Goal: Transaction & Acquisition: Purchase product/service

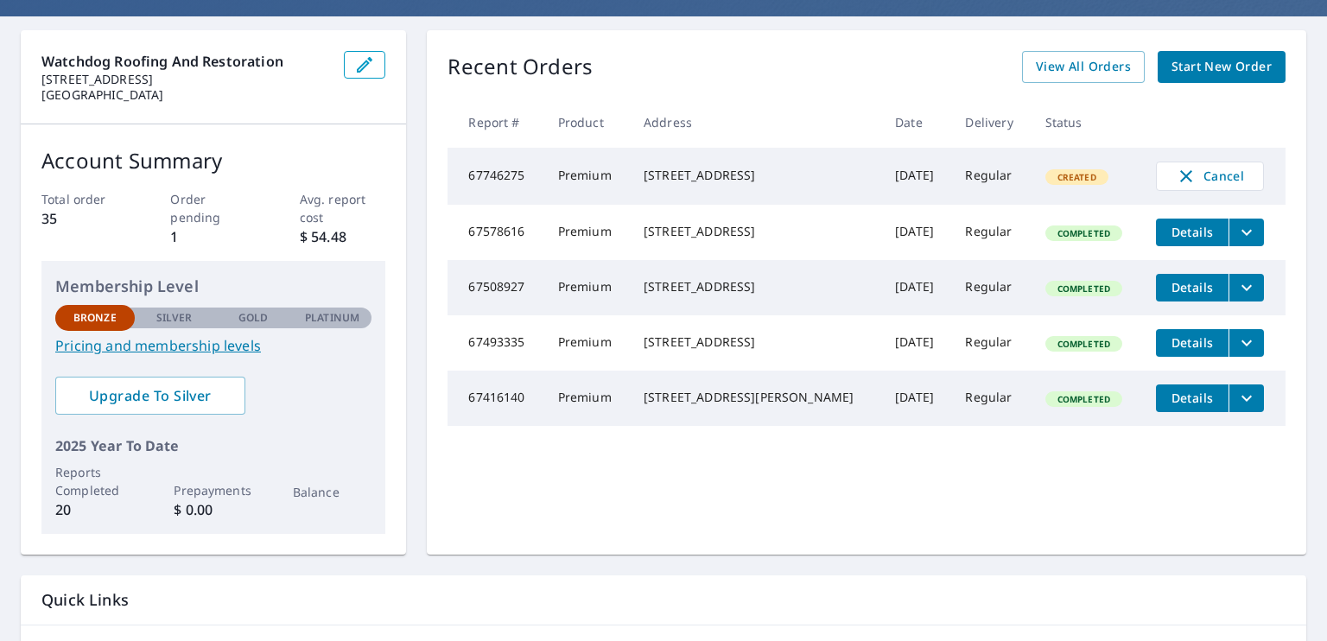
scroll to position [173, 0]
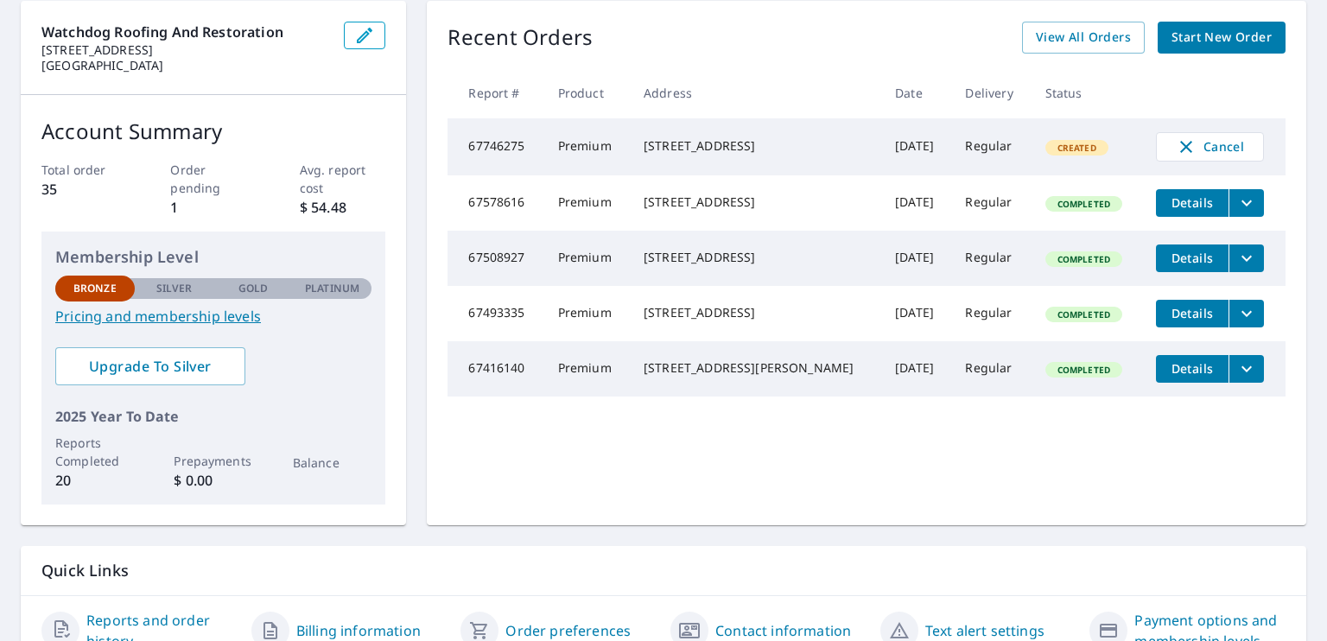
click at [204, 315] on link "Pricing and membership levels" at bounding box center [213, 316] width 316 height 21
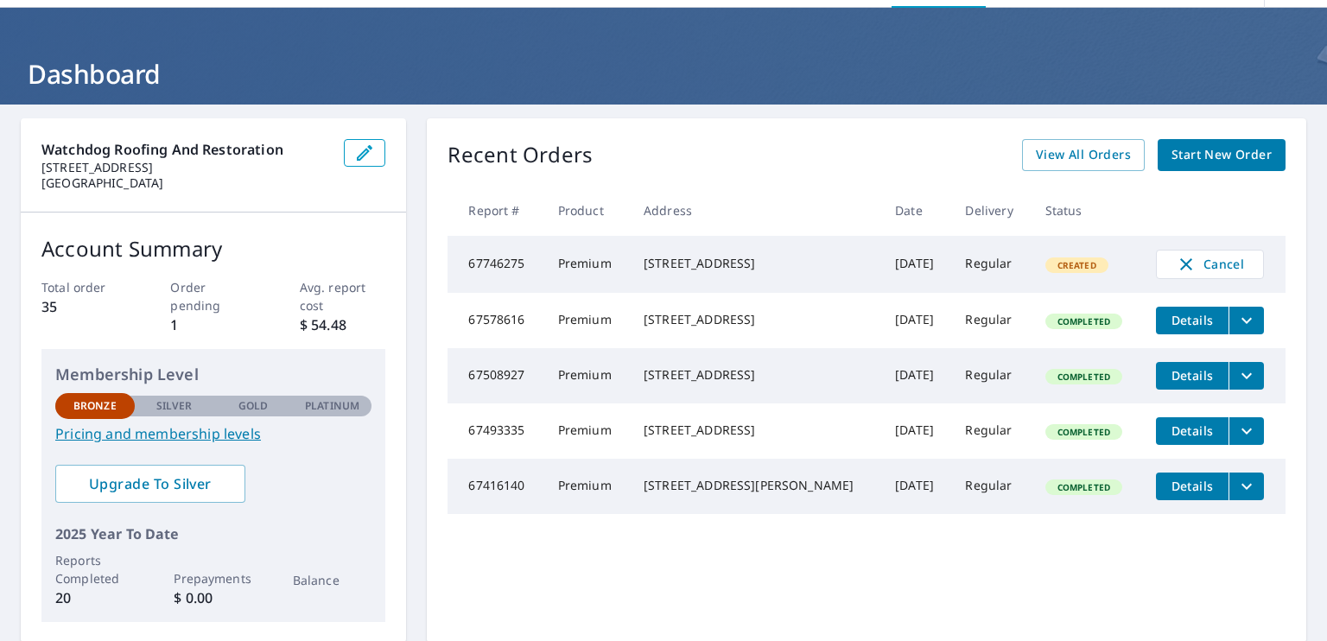
scroll to position [86, 0]
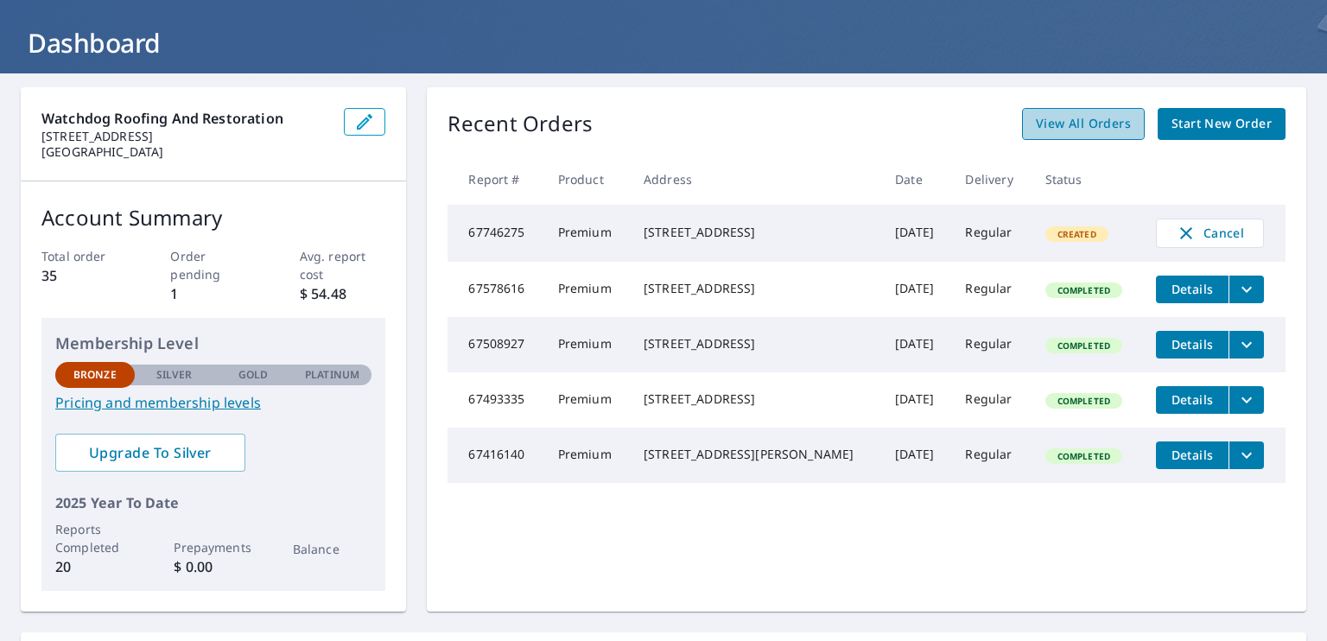
click at [1046, 117] on span "View All Orders" at bounding box center [1083, 124] width 95 height 22
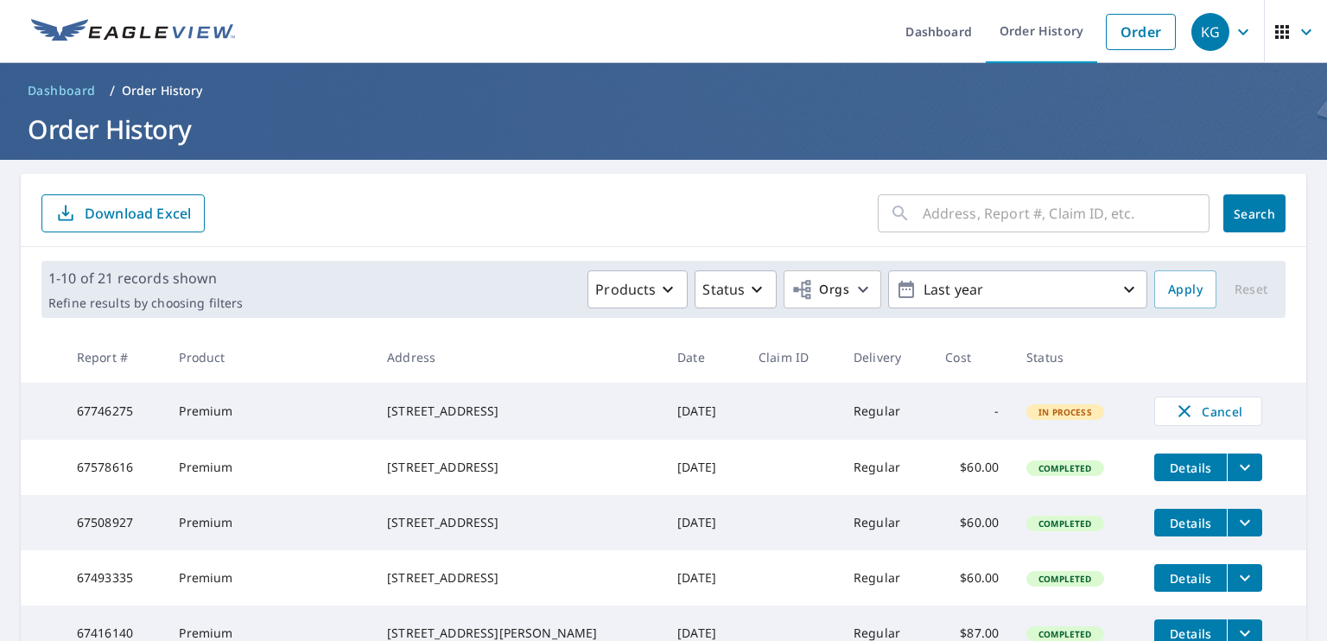
click at [938, 217] on input "text" at bounding box center [1065, 213] width 287 height 48
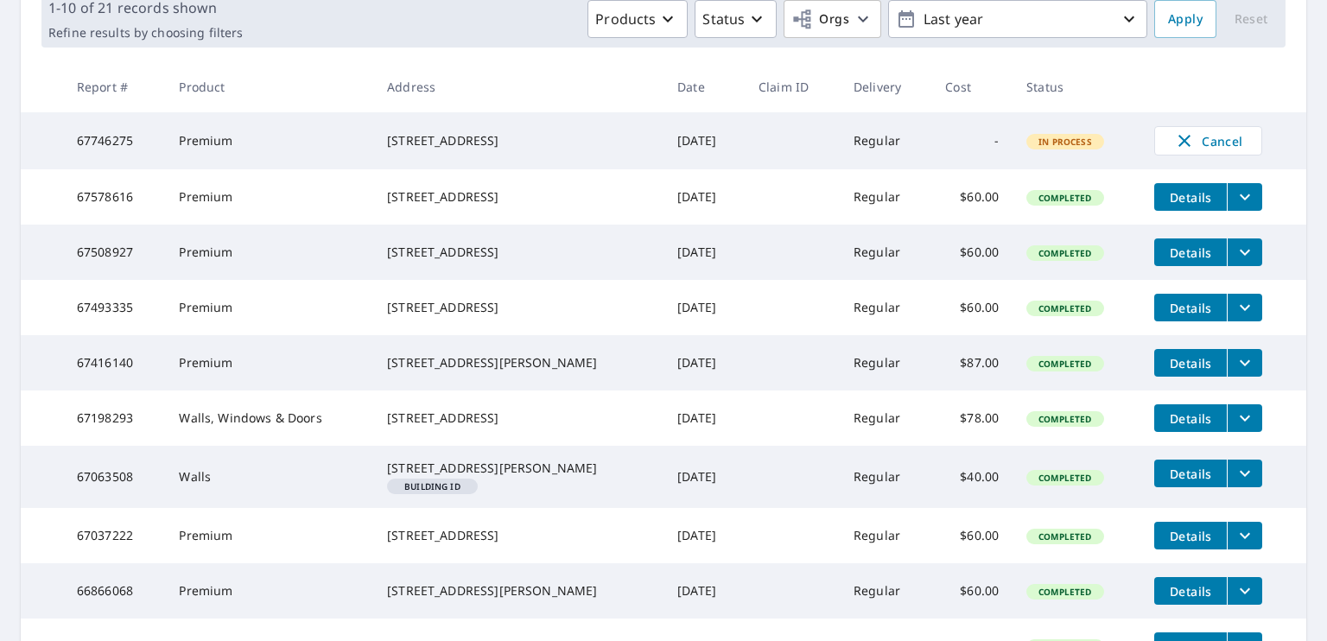
scroll to position [345, 0]
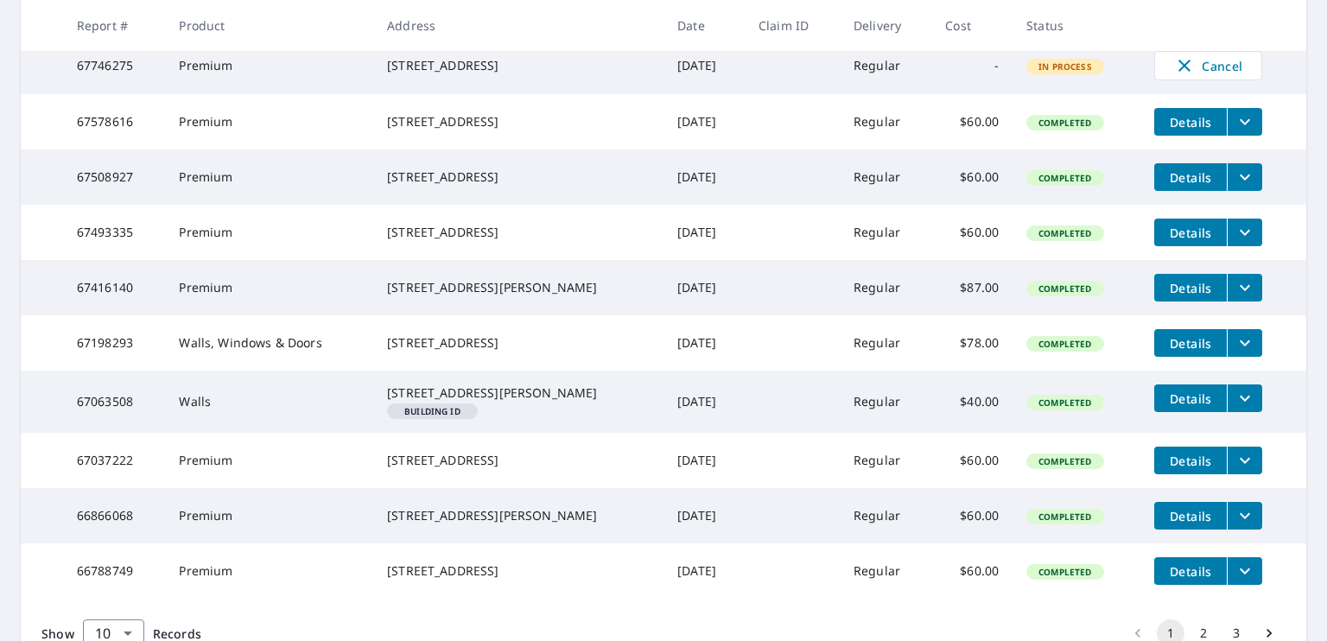
click at [1245, 129] on button "filesDropdownBtn-67578616" at bounding box center [1243, 122] width 35 height 28
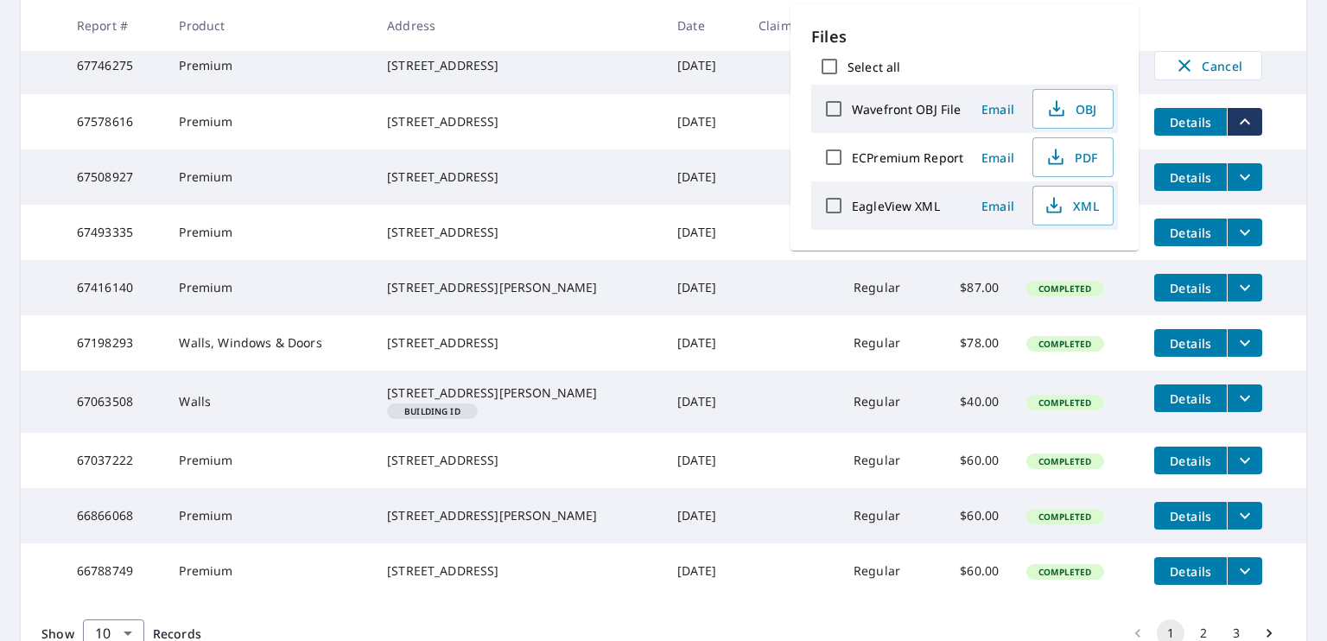
click at [1270, 84] on td "Cancel" at bounding box center [1223, 65] width 166 height 57
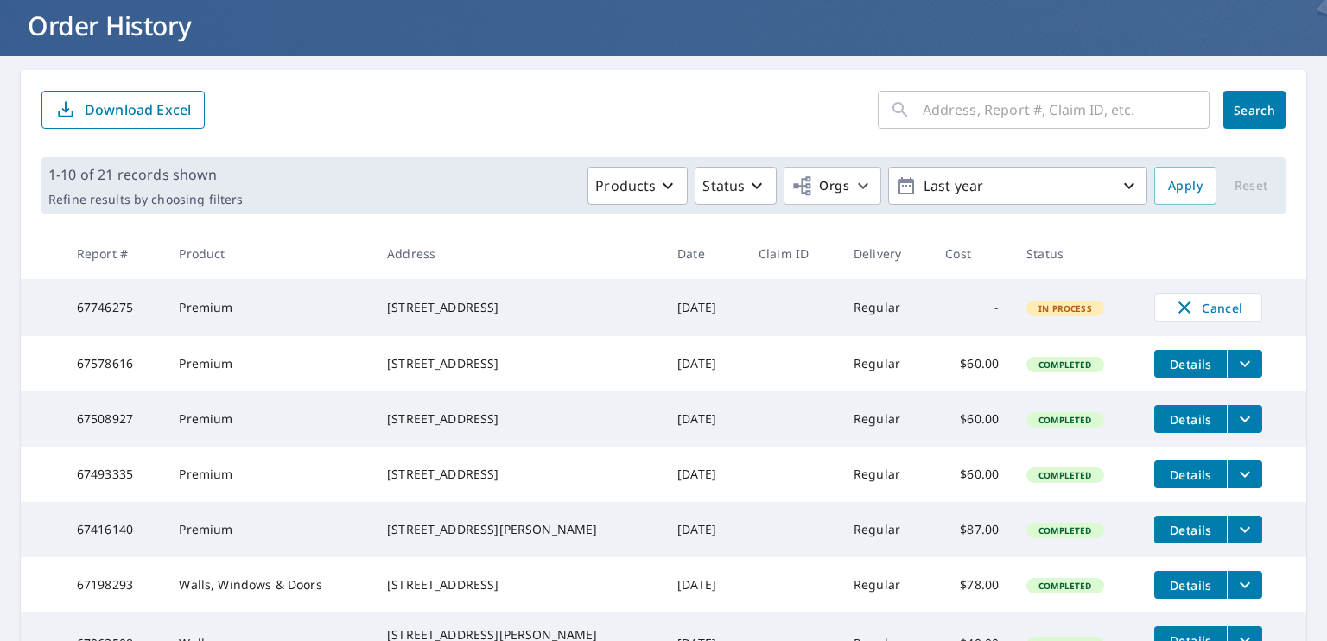
scroll to position [0, 0]
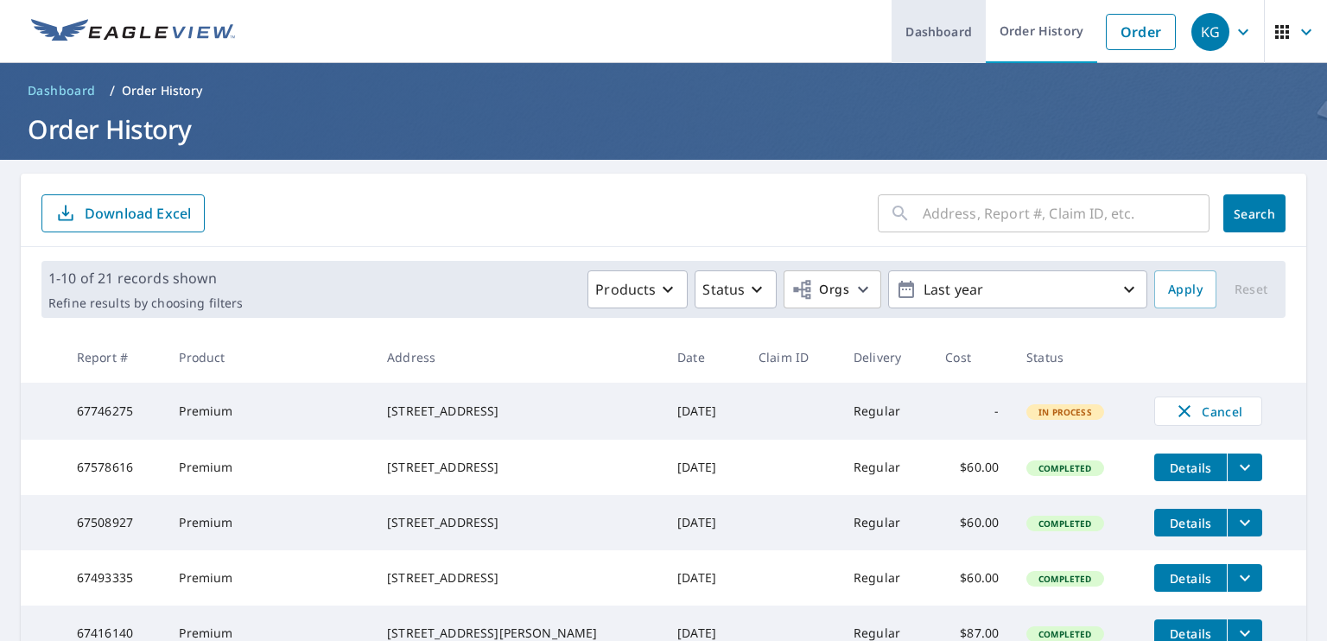
click at [929, 29] on link "Dashboard" at bounding box center [938, 31] width 94 height 63
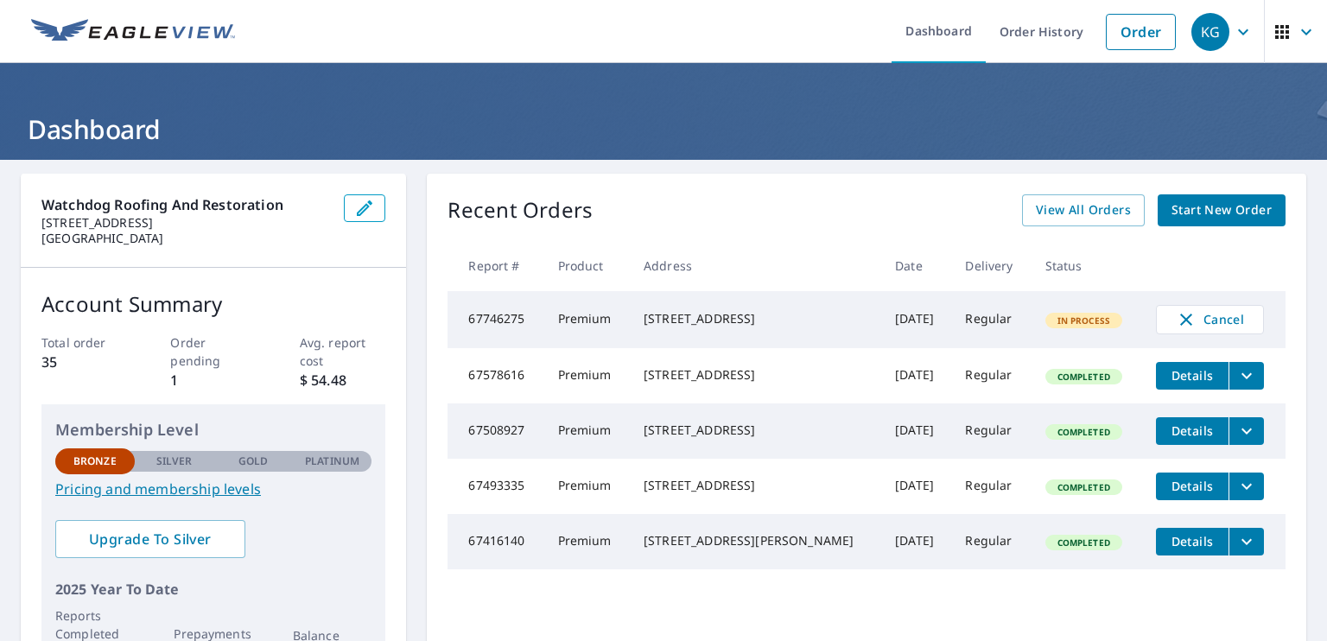
click at [1278, 36] on span "button" at bounding box center [1295, 31] width 48 height 41
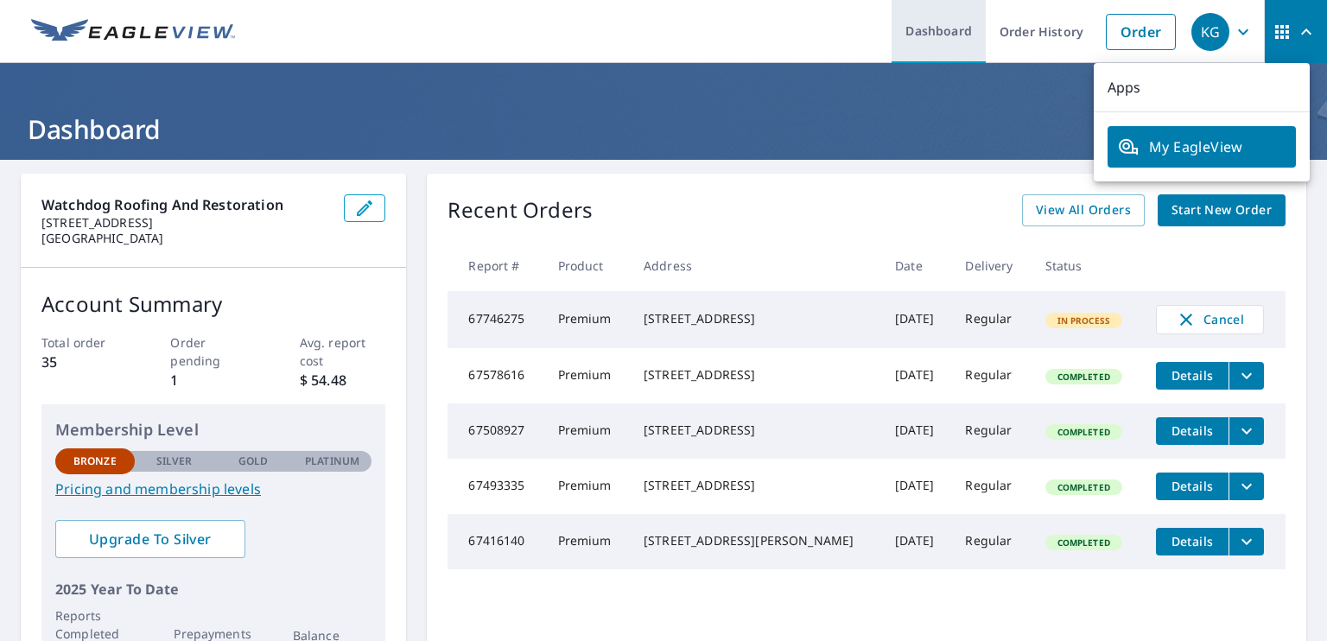
click at [930, 29] on link "Dashboard" at bounding box center [938, 31] width 94 height 63
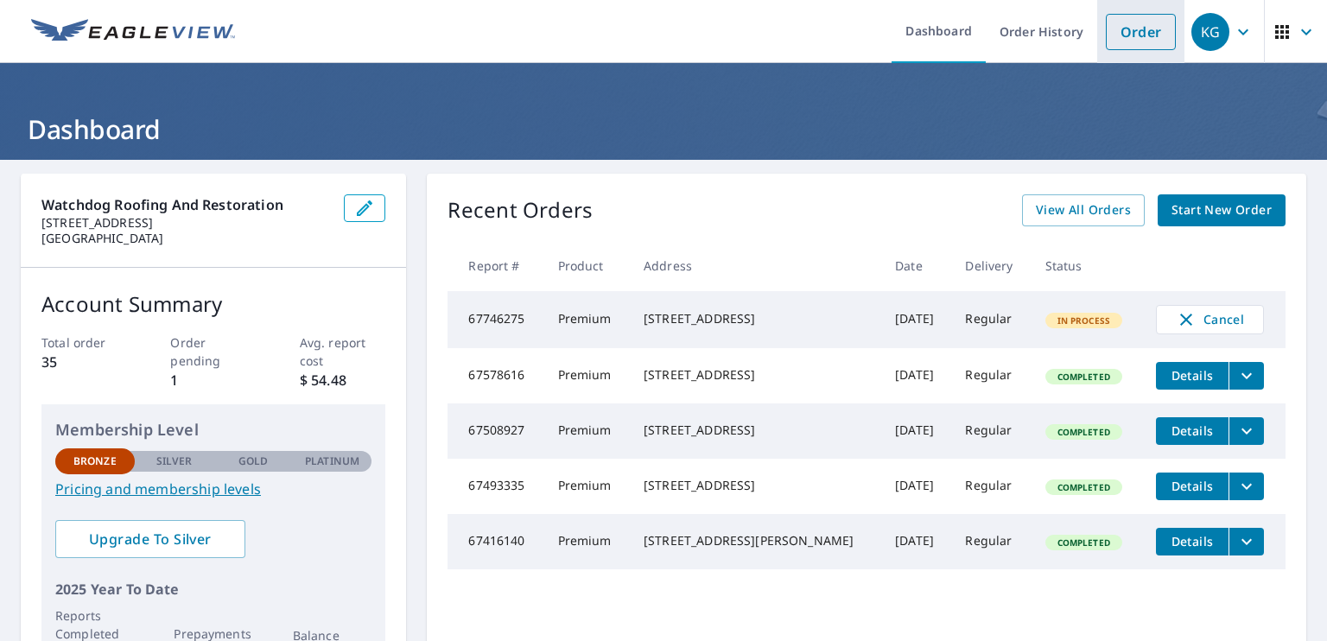
click at [1144, 35] on link "Order" at bounding box center [1140, 32] width 70 height 36
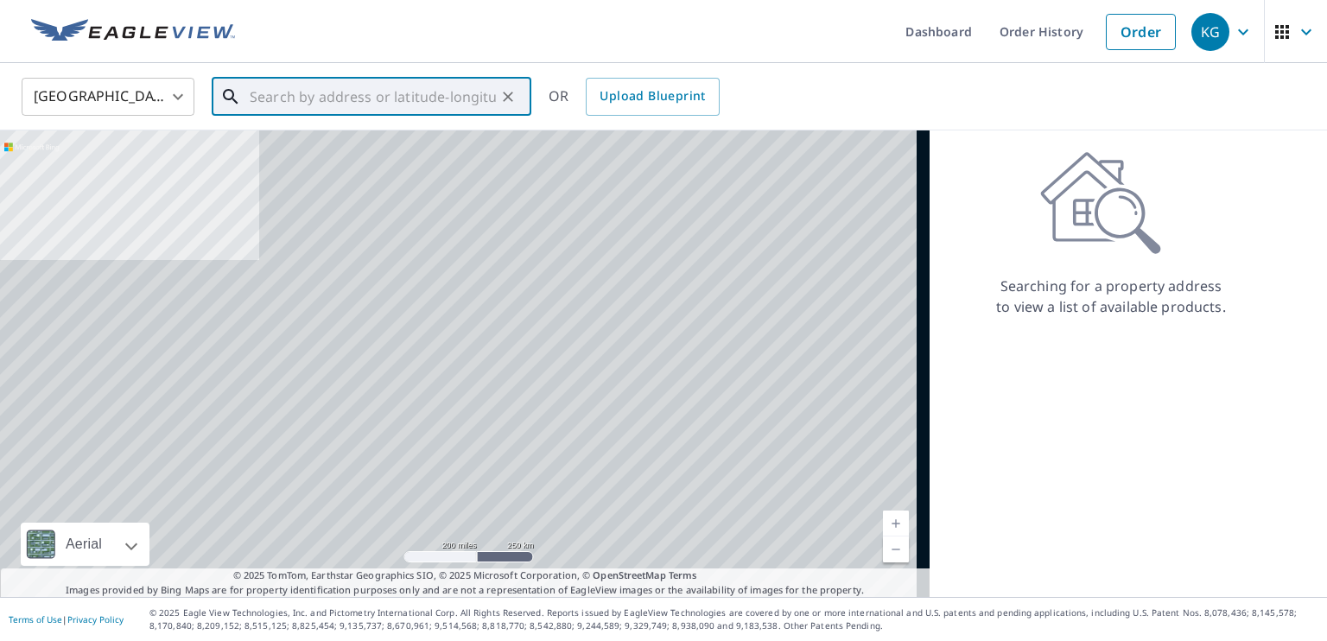
click at [383, 92] on input "text" at bounding box center [373, 97] width 246 height 48
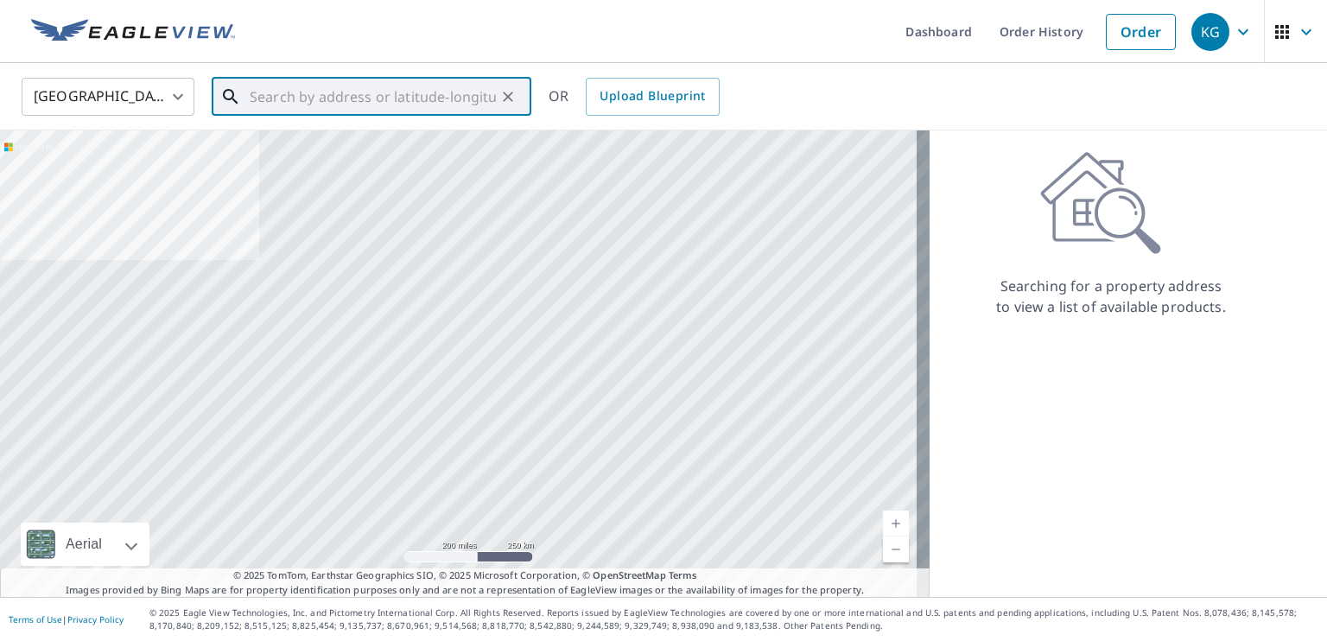
click at [584, 472] on div at bounding box center [464, 363] width 929 height 466
